Goal: Task Accomplishment & Management: Use online tool/utility

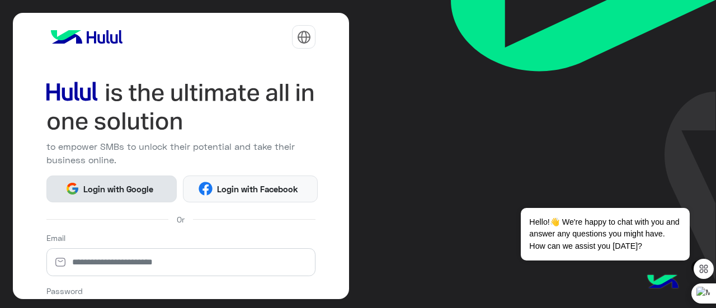
click at [120, 192] on span "Login with Google" at bounding box center [118, 189] width 78 height 13
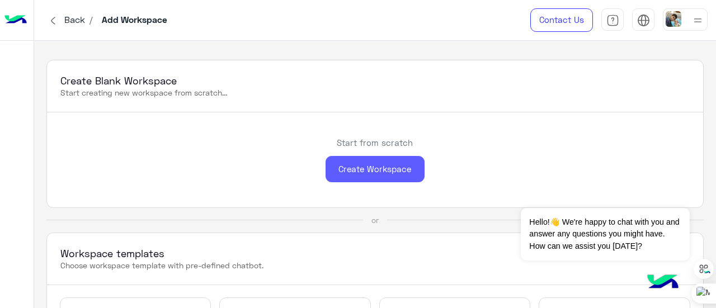
click at [357, 170] on div "Create Workspace" at bounding box center [375, 169] width 99 height 26
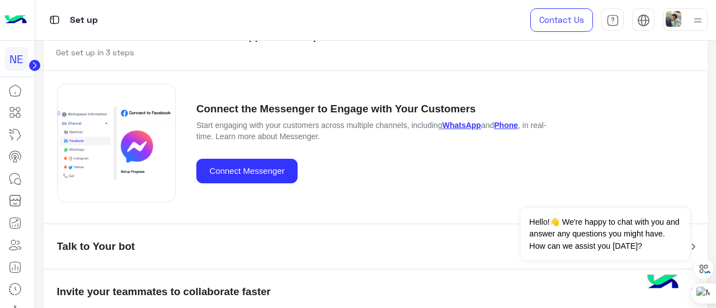
scroll to position [94, 0]
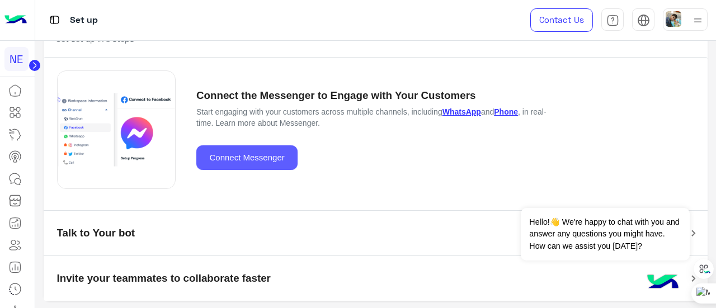
click at [265, 146] on button "Connect Messenger" at bounding box center [246, 157] width 101 height 25
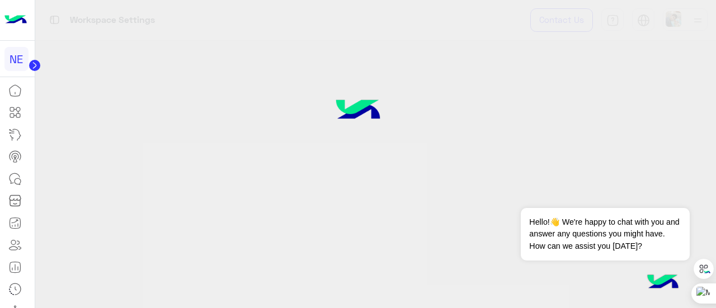
click at [247, 154] on div at bounding box center [358, 154] width 716 height 308
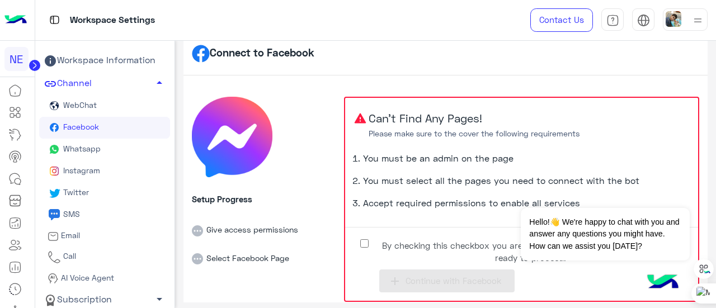
scroll to position [32, 0]
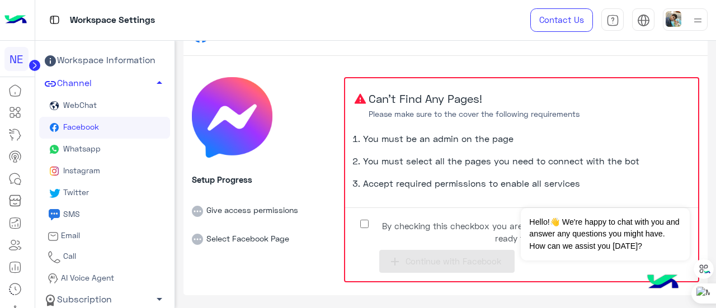
click at [383, 219] on label "By checking this checkbox you are fully aware on the previous points and ready …" at bounding box center [521, 229] width 335 height 25
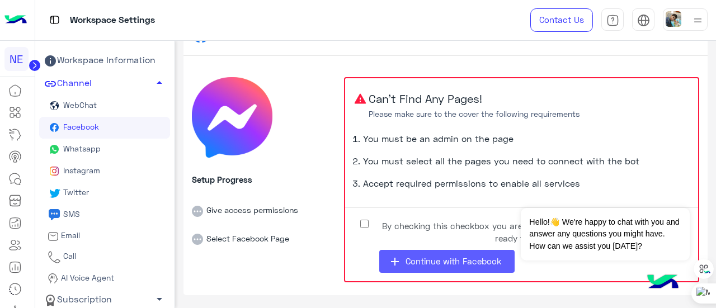
click at [398, 259] on icon "add" at bounding box center [394, 261] width 13 height 13
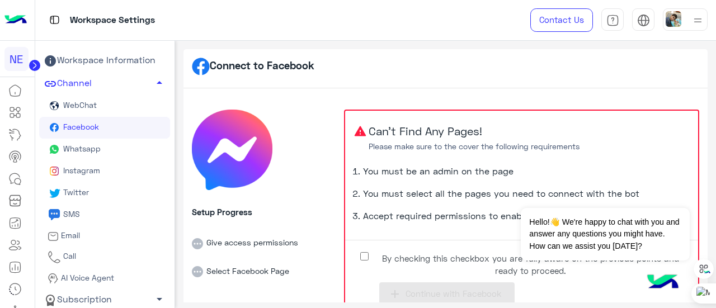
click at [78, 157] on link "Whatsapp" at bounding box center [104, 150] width 131 height 22
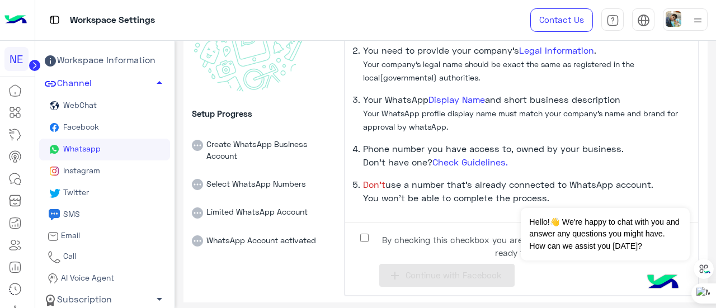
scroll to position [127, 0]
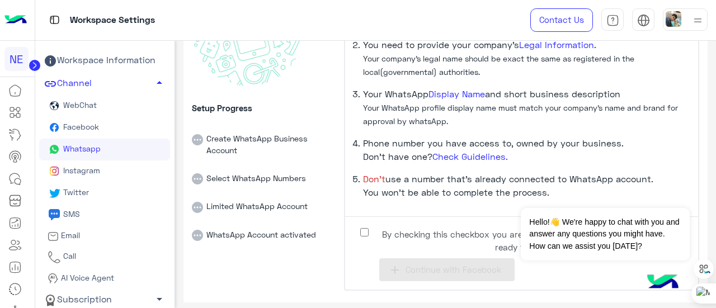
click at [408, 227] on label "By checking this checkbox you are fully aware on the previous points and ready …" at bounding box center [521, 237] width 335 height 25
